Goal: Information Seeking & Learning: Learn about a topic

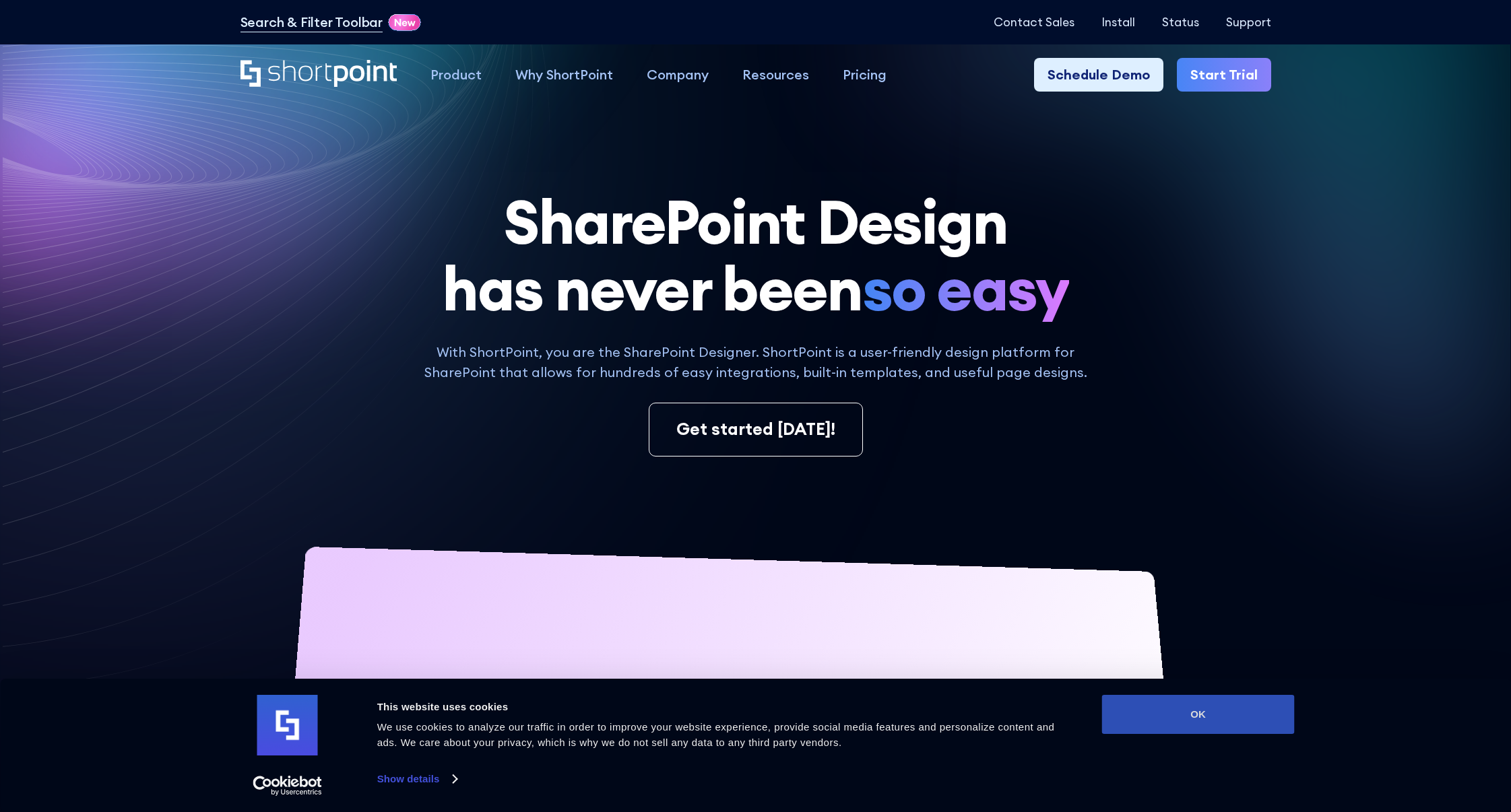
click at [1188, 702] on button "OK" at bounding box center [1198, 714] width 193 height 39
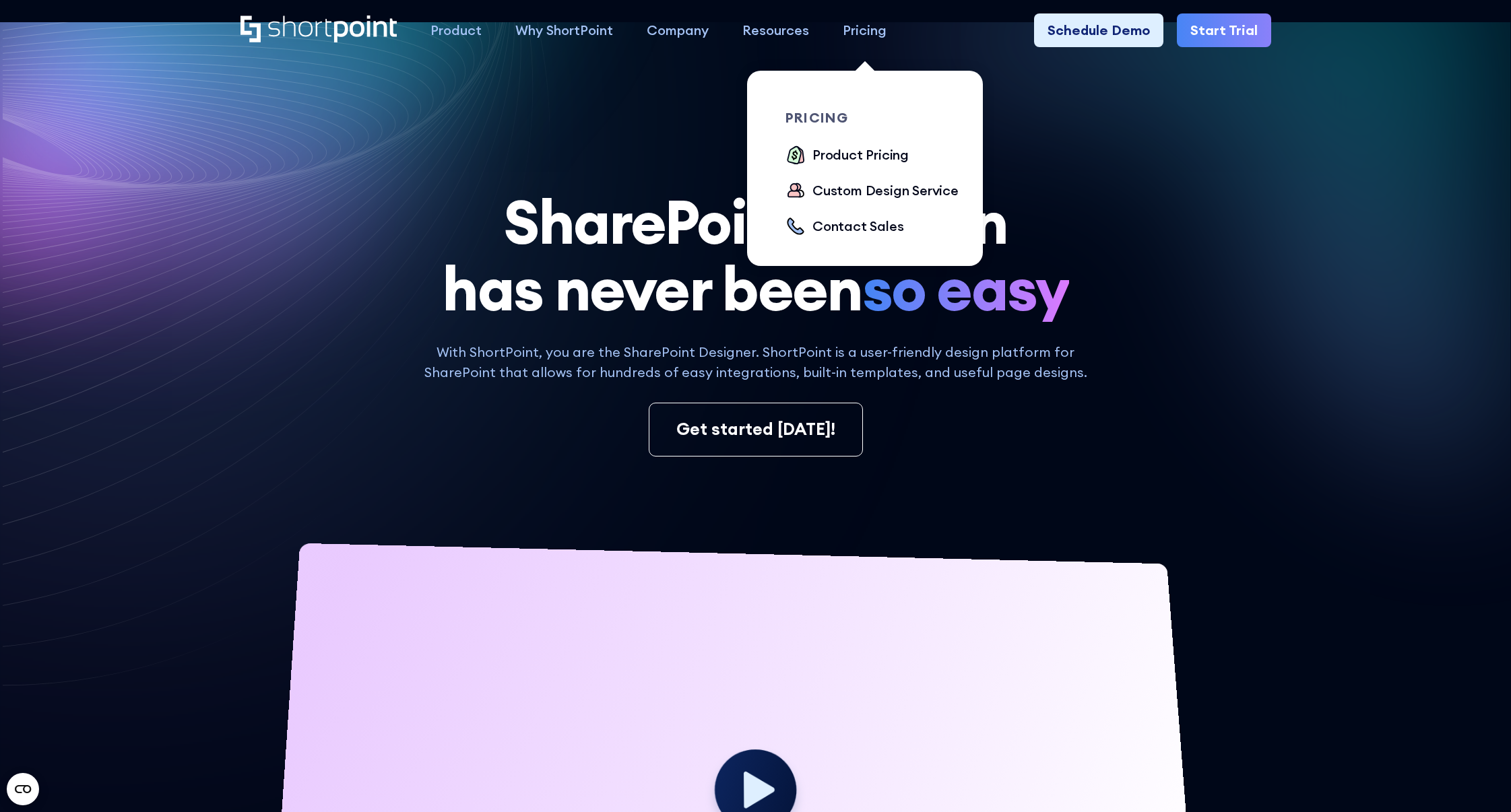
click at [863, 40] on div "Pricing" at bounding box center [864, 30] width 43 height 21
click at [850, 156] on div "Product Pricing" at bounding box center [860, 155] width 96 height 21
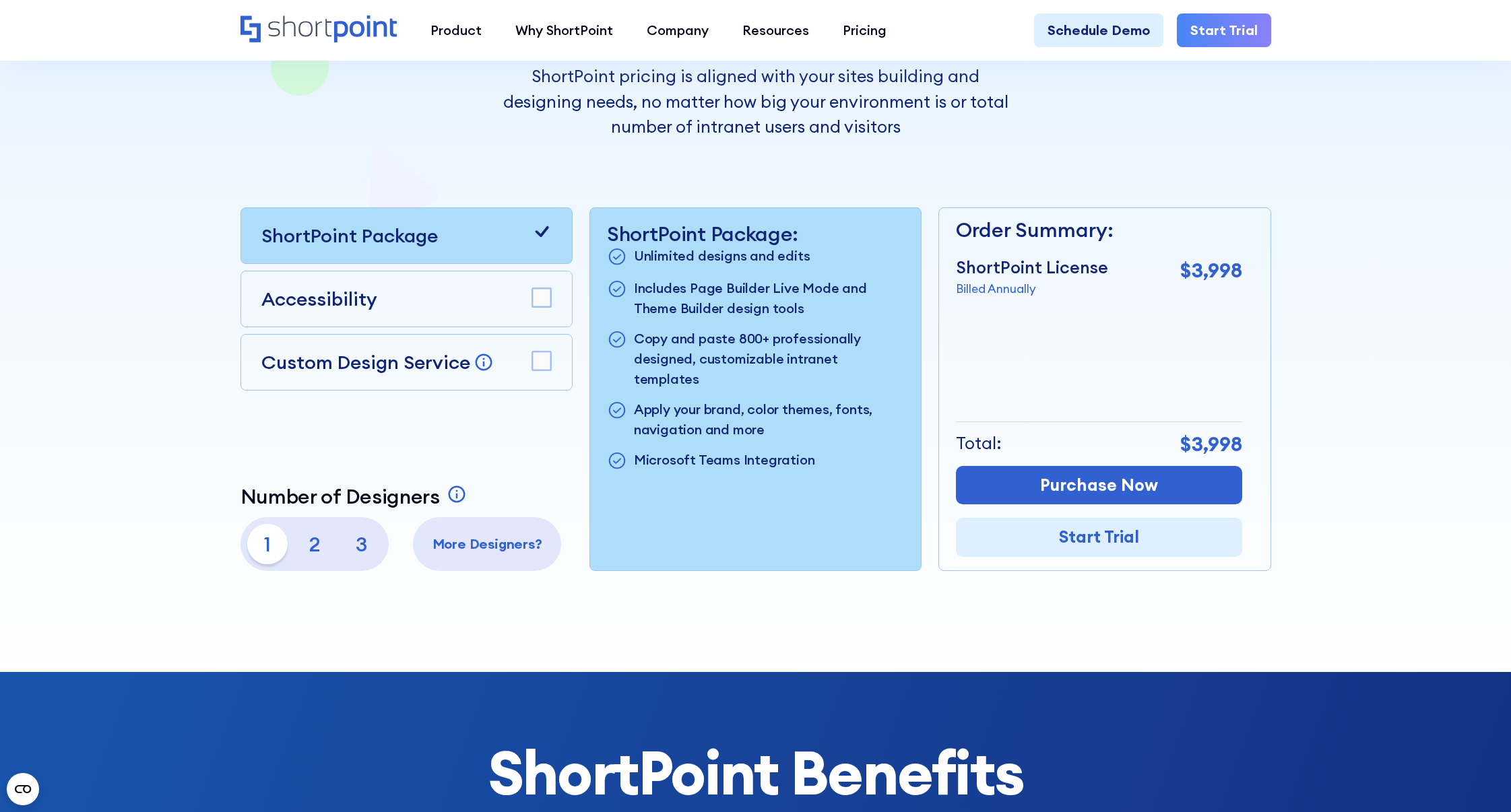
scroll to position [337, 0]
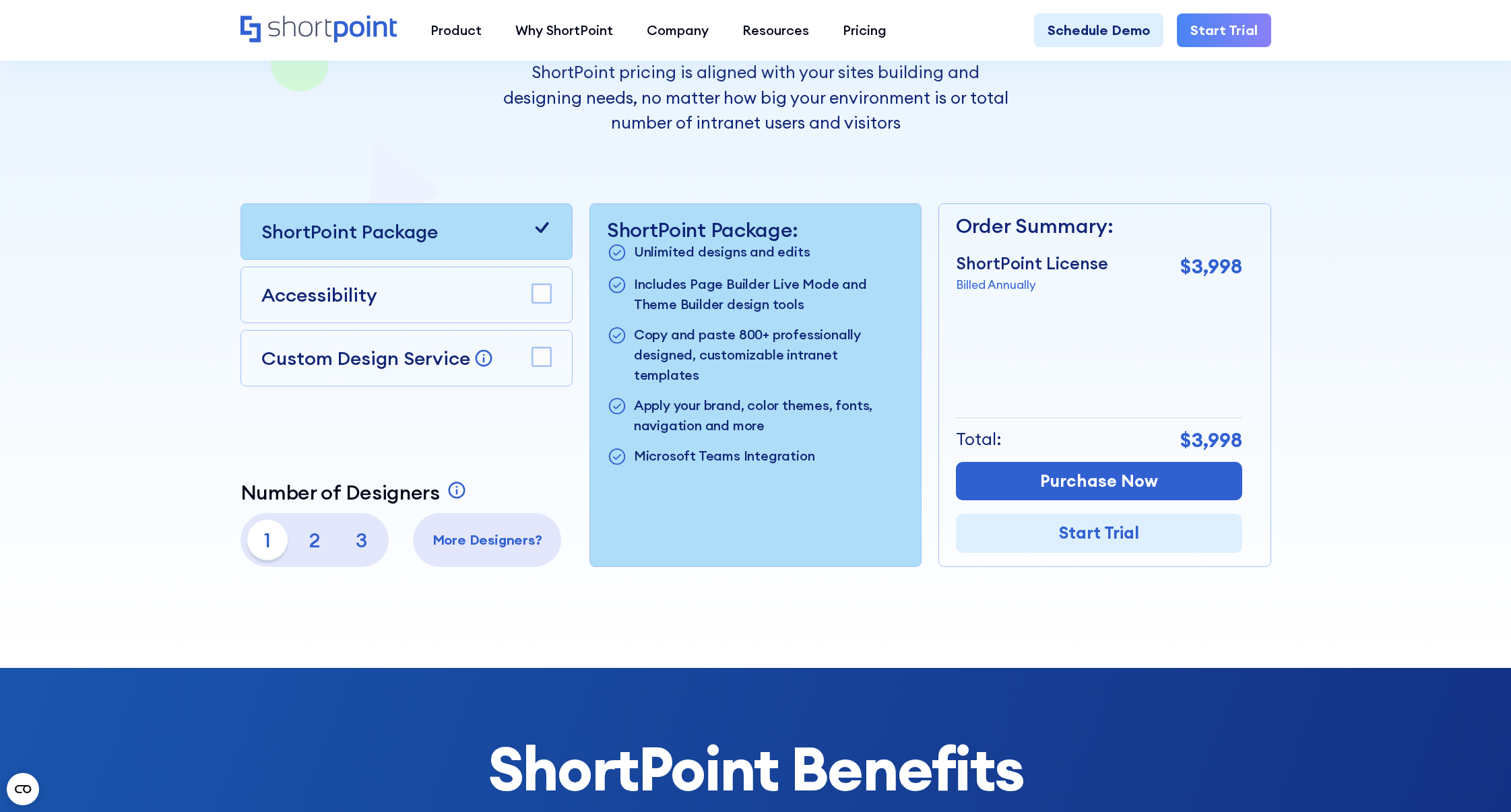
click at [359, 547] on p "3" at bounding box center [361, 540] width 40 height 40
click at [307, 549] on p "2" at bounding box center [314, 540] width 40 height 40
click at [271, 549] on p "1" at bounding box center [267, 540] width 40 height 40
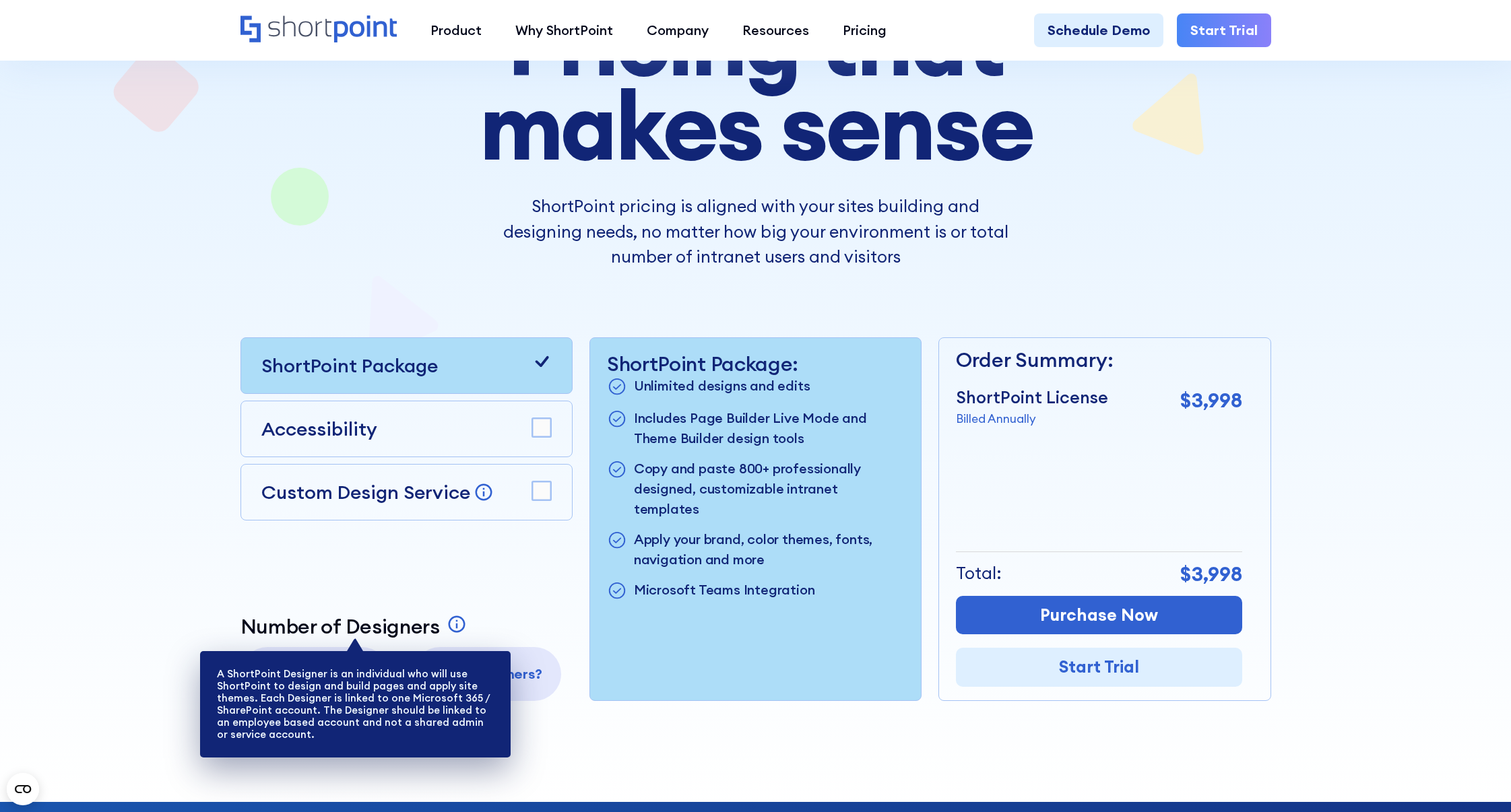
scroll to position [202, 0]
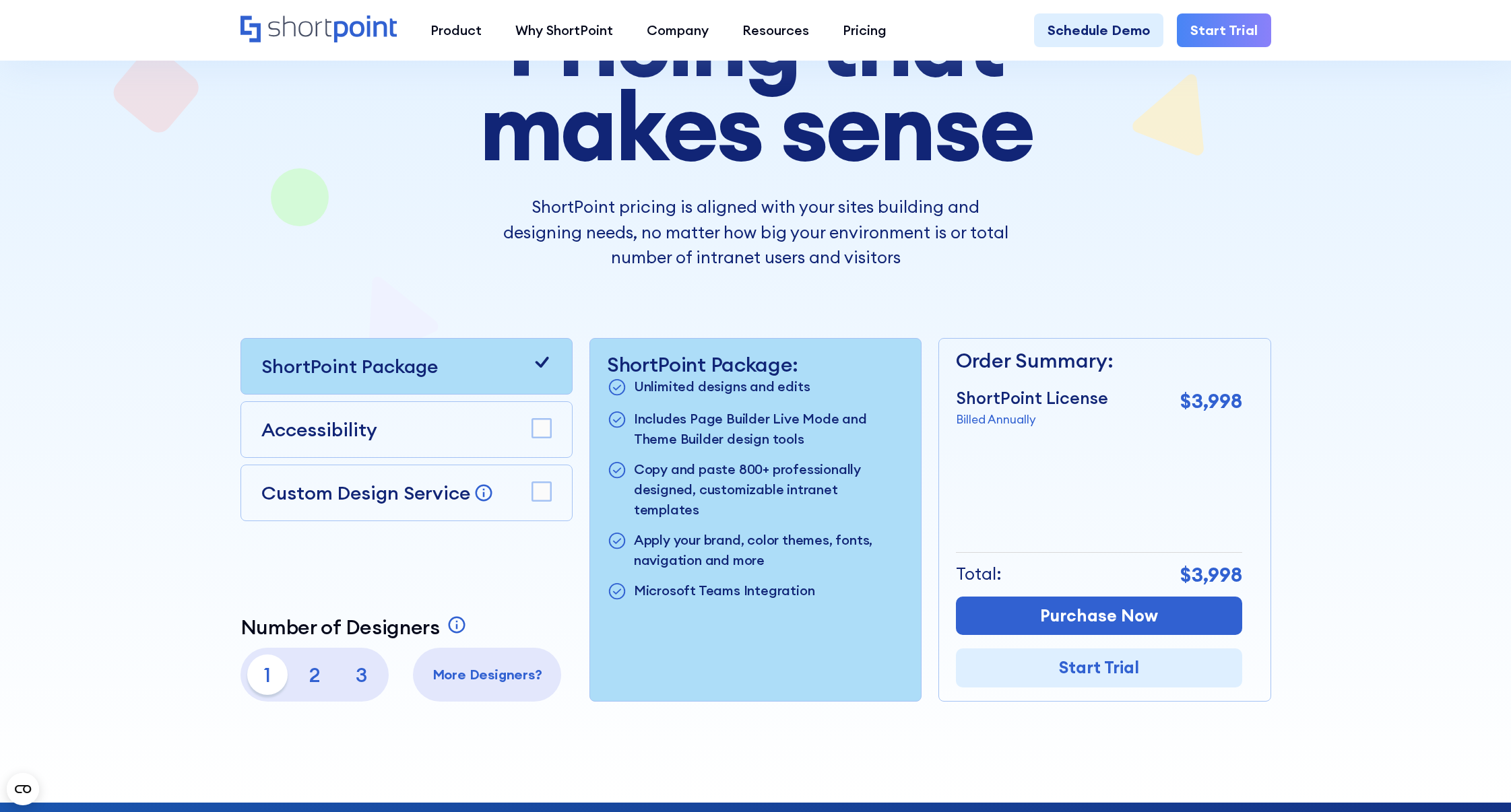
click at [367, 683] on p "3" at bounding box center [361, 674] width 40 height 40
click at [266, 679] on p "1" at bounding box center [267, 674] width 40 height 40
click at [357, 682] on p "3" at bounding box center [361, 674] width 40 height 40
click at [277, 676] on p "1" at bounding box center [267, 674] width 40 height 40
click at [430, 420] on div "Accessibility" at bounding box center [406, 430] width 290 height 28
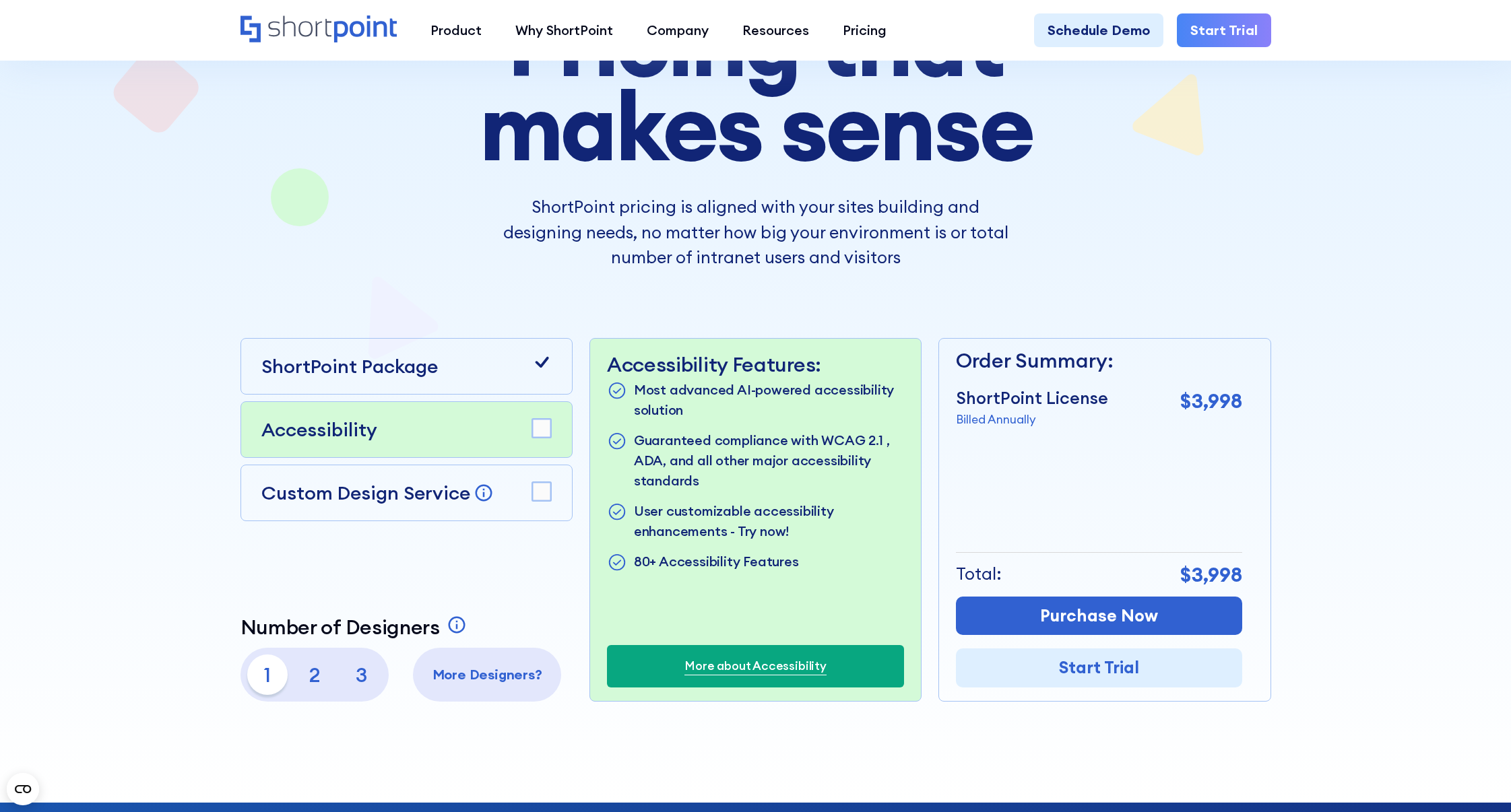
click at [546, 430] on rect at bounding box center [541, 428] width 19 height 19
click at [363, 674] on p "3" at bounding box center [361, 674] width 40 height 40
click at [533, 427] on rect at bounding box center [541, 428] width 19 height 19
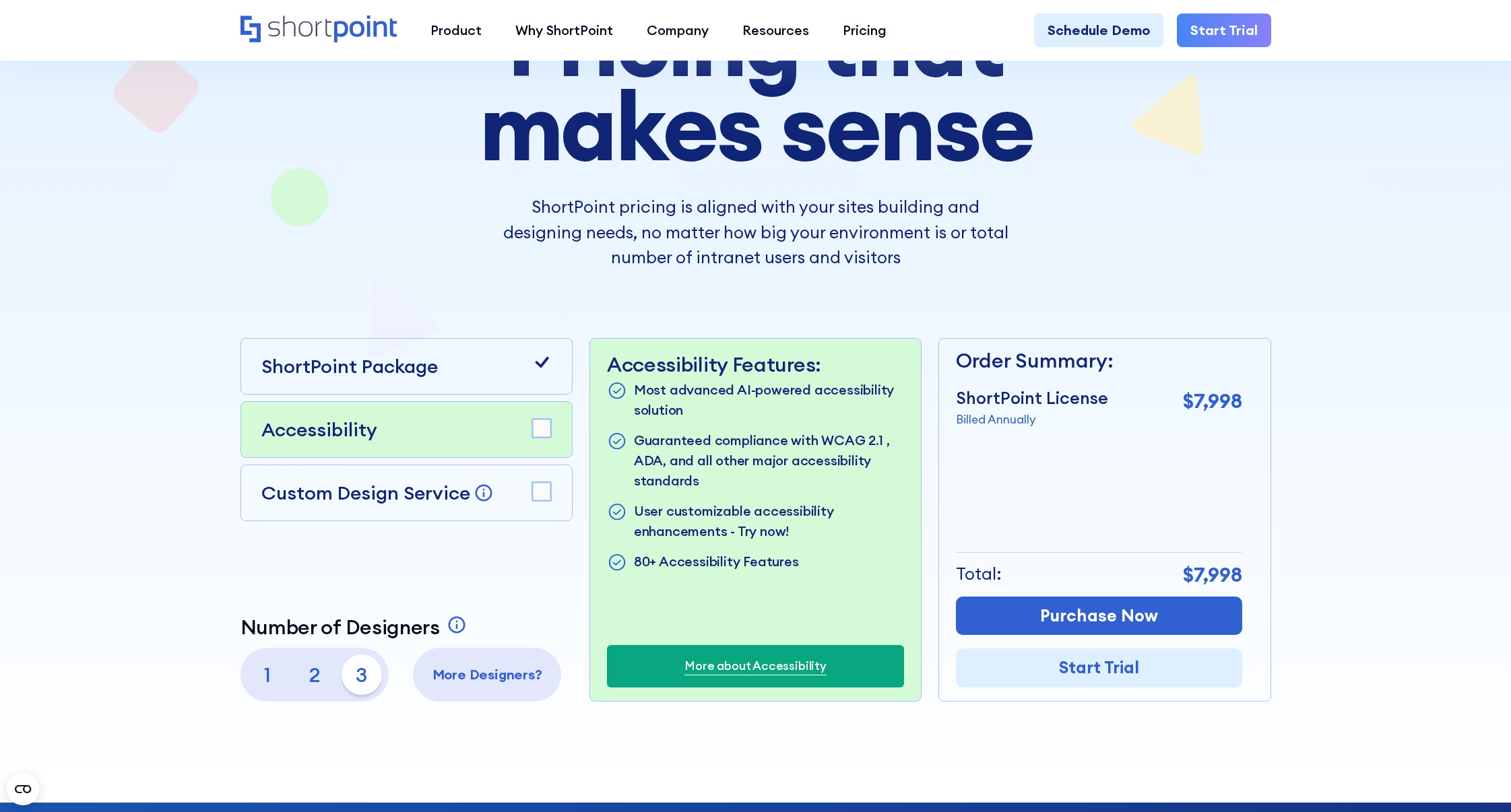
click at [546, 492] on rect at bounding box center [541, 491] width 19 height 19
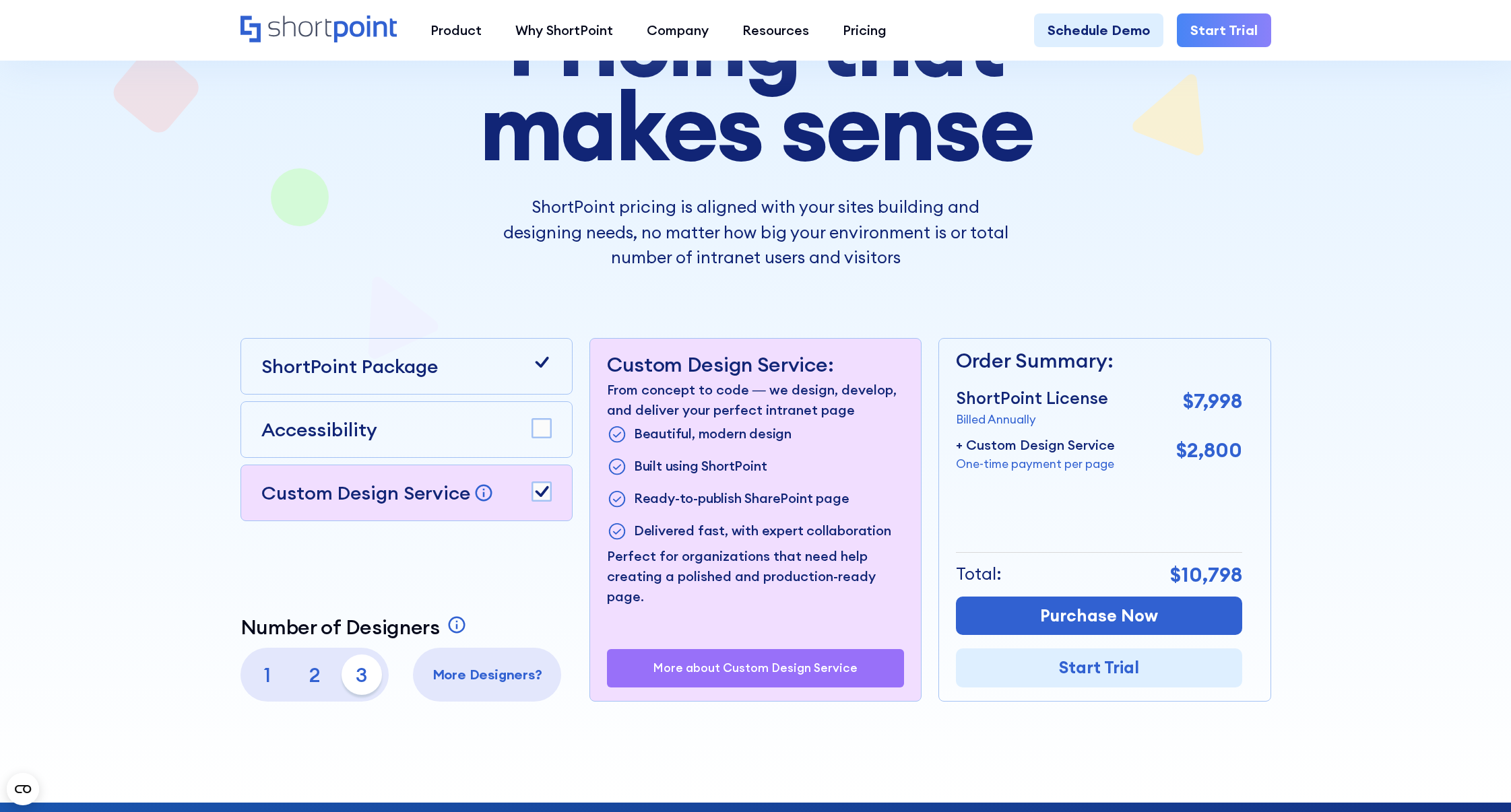
click at [546, 492] on rect at bounding box center [541, 491] width 19 height 19
click at [440, 368] on div "ShortPoint Package" at bounding box center [406, 366] width 290 height 28
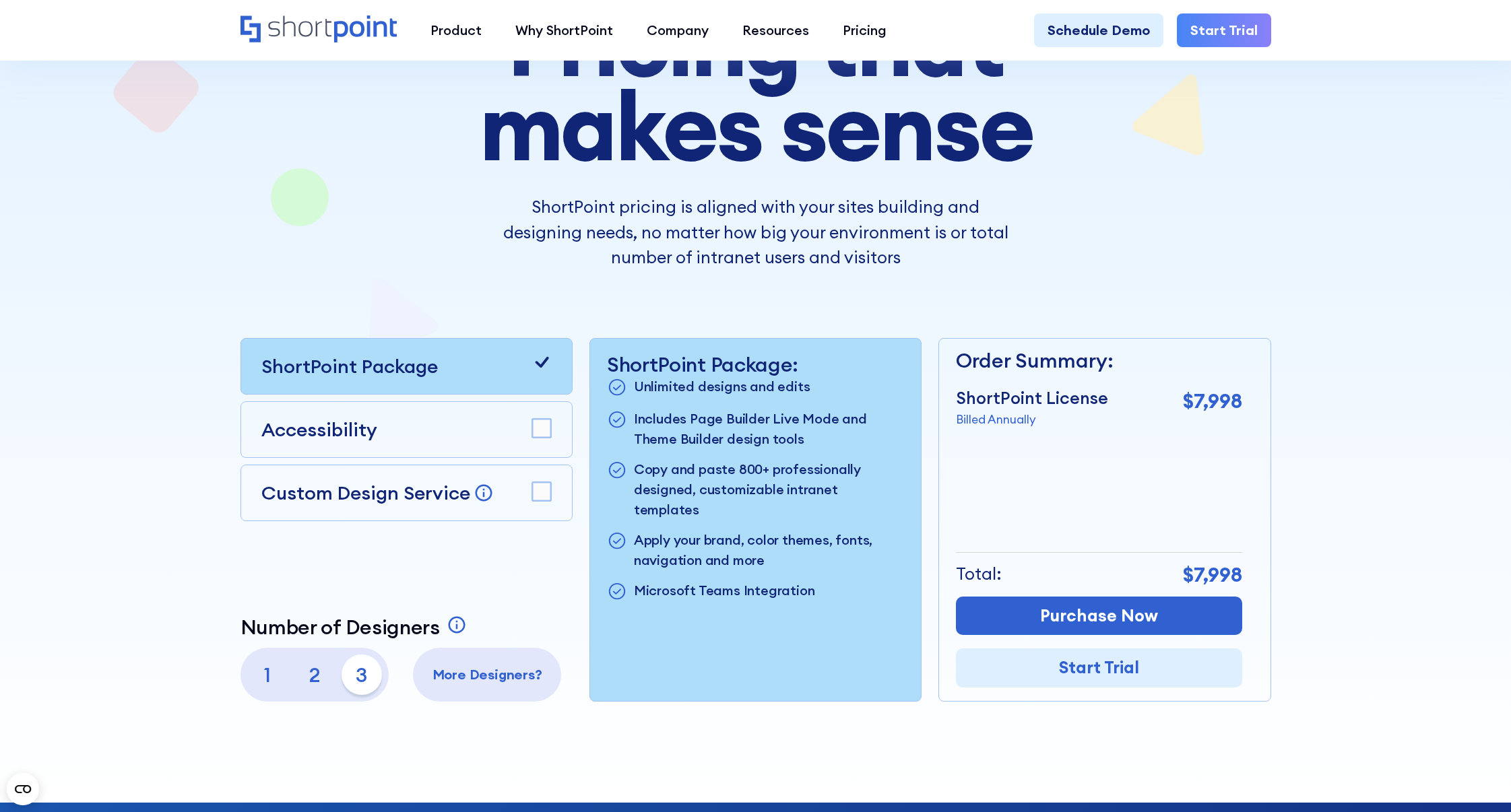
click at [322, 680] on p "2" at bounding box center [314, 674] width 40 height 40
click at [260, 682] on p "1" at bounding box center [267, 674] width 40 height 40
click at [304, 669] on p "2" at bounding box center [314, 674] width 40 height 40
click at [362, 676] on p "3" at bounding box center [361, 674] width 40 height 40
click at [502, 673] on p "More Designers?" at bounding box center [487, 675] width 135 height 21
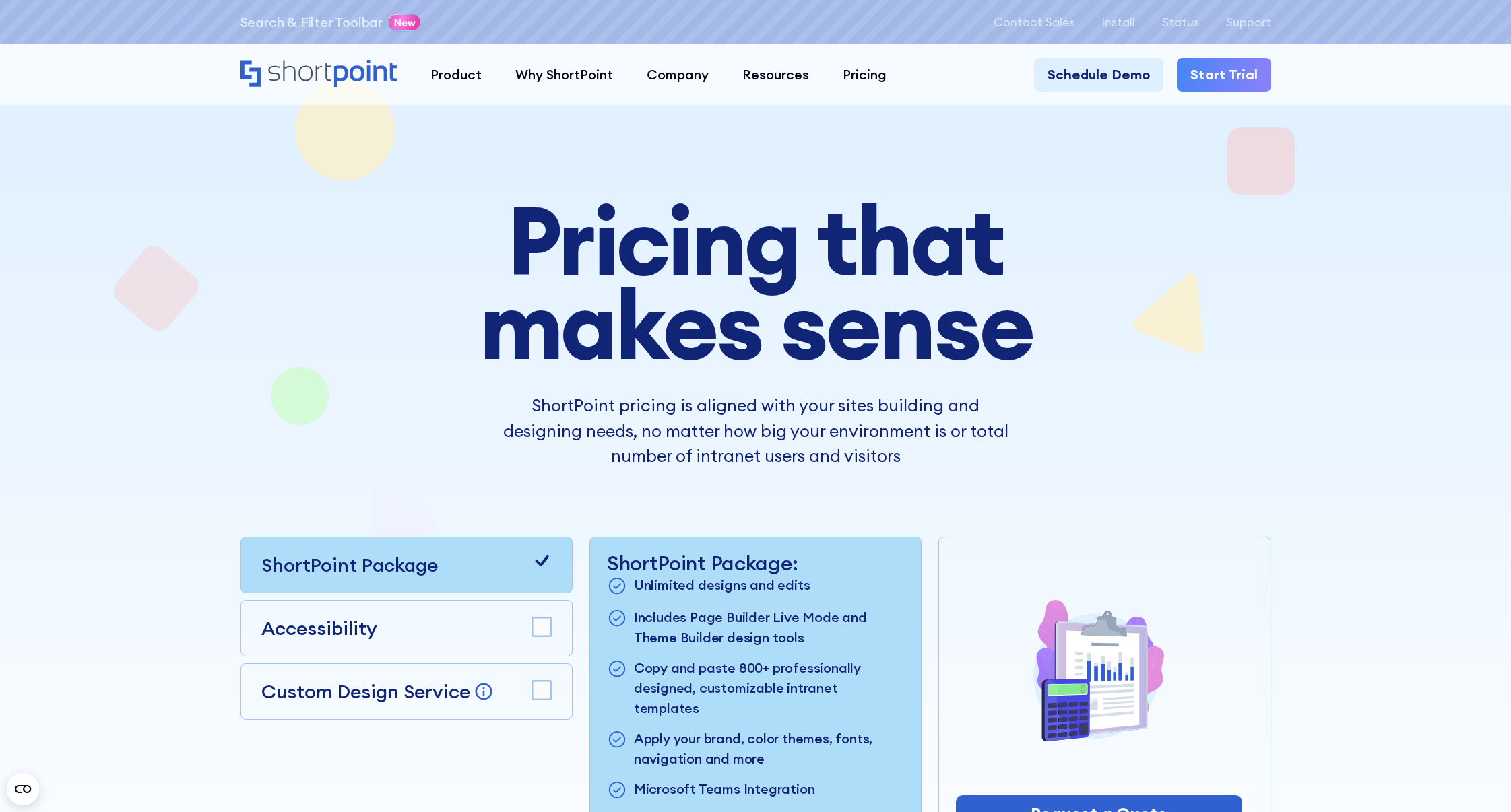
scroll to position [0, 0]
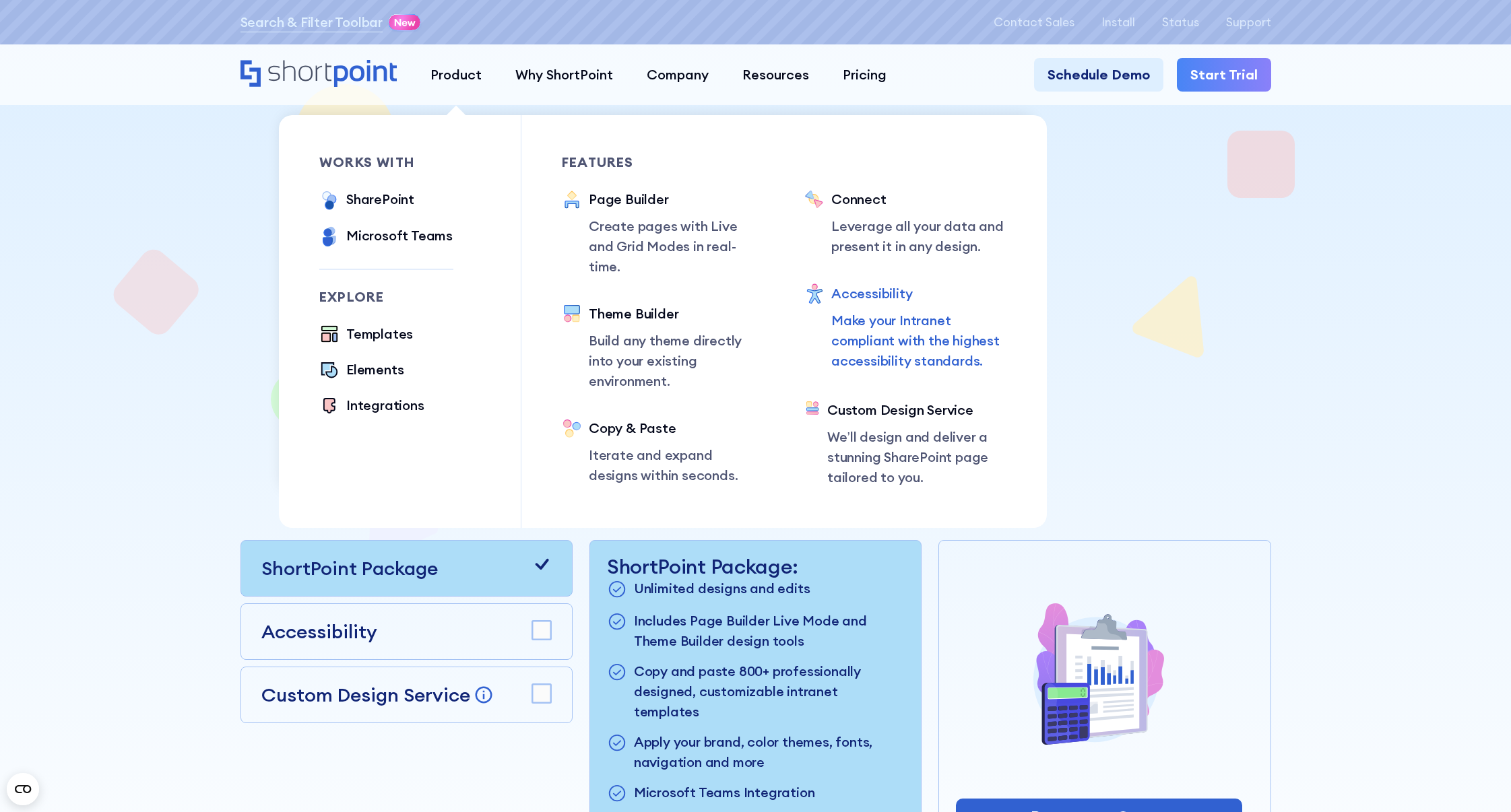
click at [860, 342] on p "Make your Intranet compliant with the highest accessibility standards." at bounding box center [919, 341] width 175 height 61
